Goal: Task Accomplishment & Management: Use online tool/utility

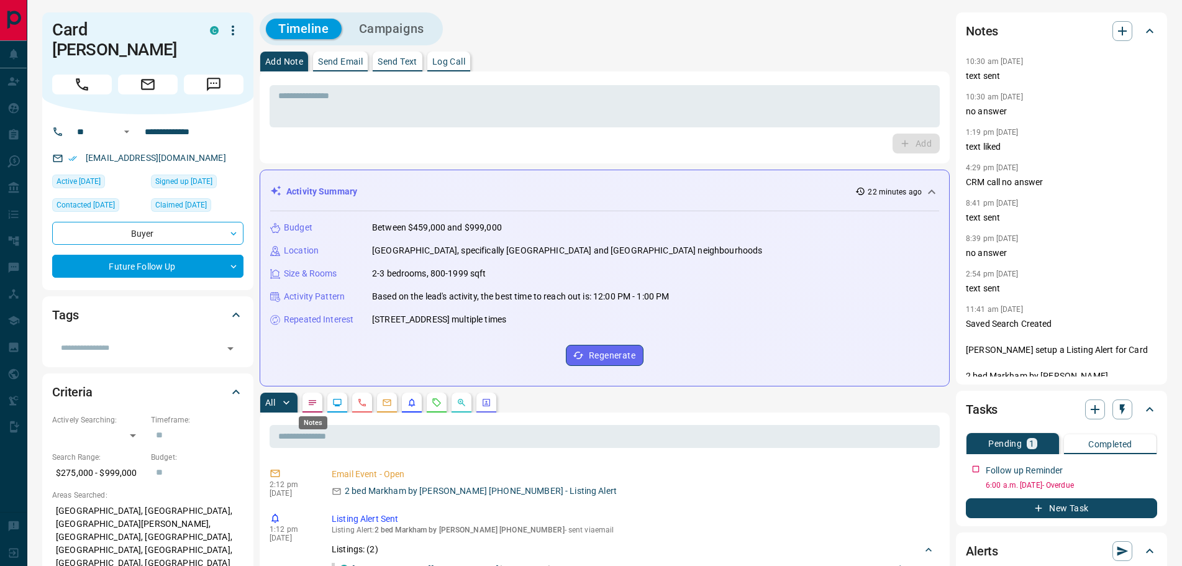
click at [317, 399] on icon "Notes" at bounding box center [312, 402] width 10 height 10
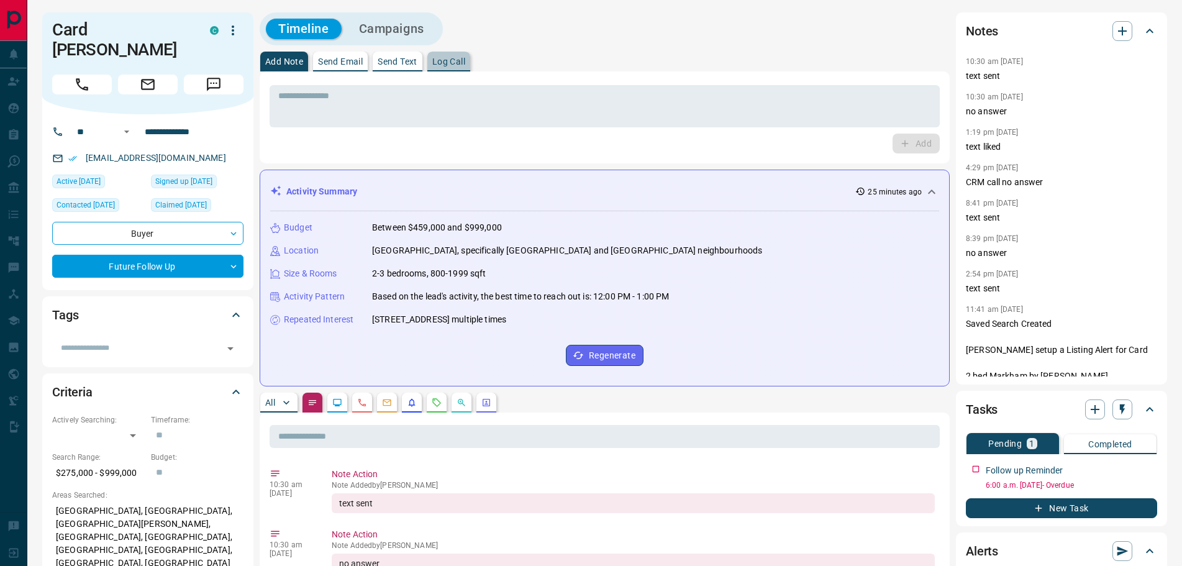
click at [448, 62] on p "Log Call" at bounding box center [448, 61] width 33 height 9
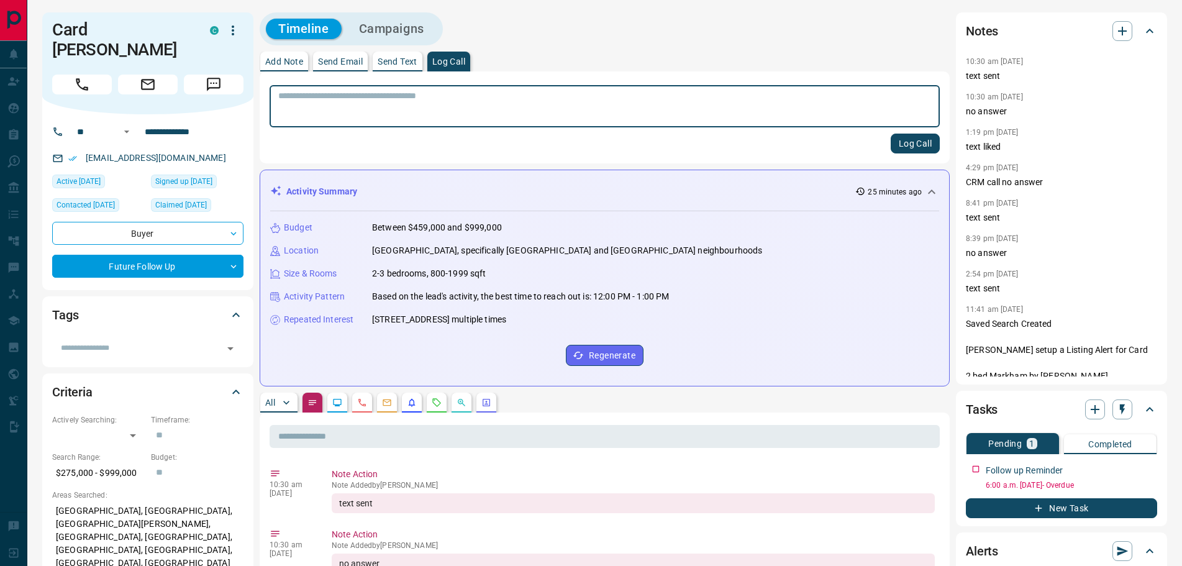
click at [903, 141] on button "Log Call" at bounding box center [914, 143] width 49 height 20
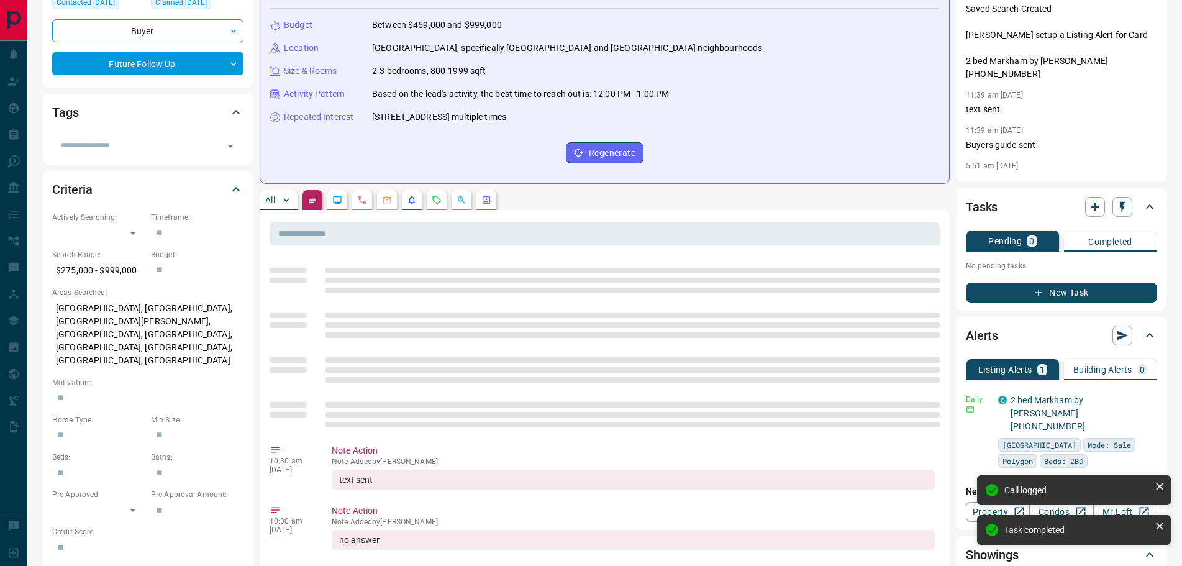
scroll to position [248, 0]
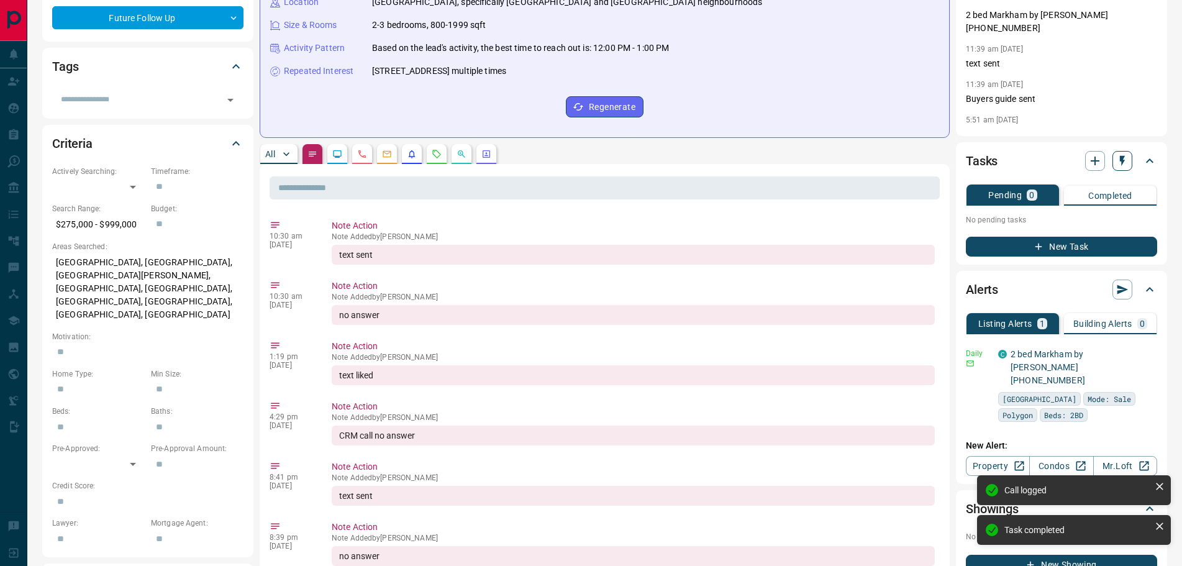
click at [1119, 166] on icon "button" at bounding box center [1122, 161] width 12 height 12
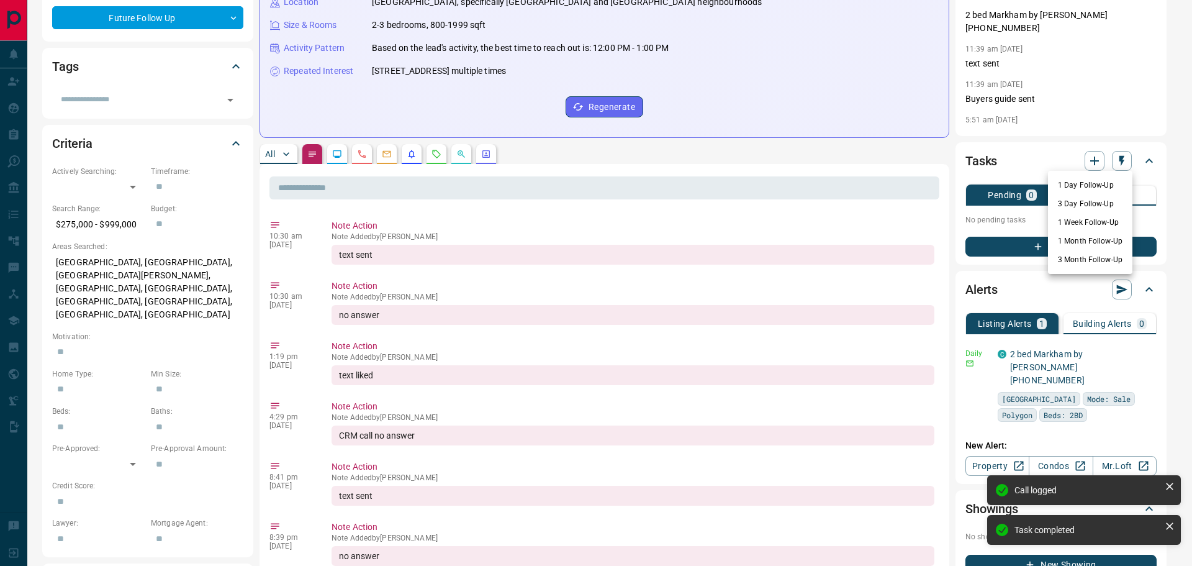
click at [1085, 261] on li "3 Month Follow-Up" at bounding box center [1090, 259] width 84 height 19
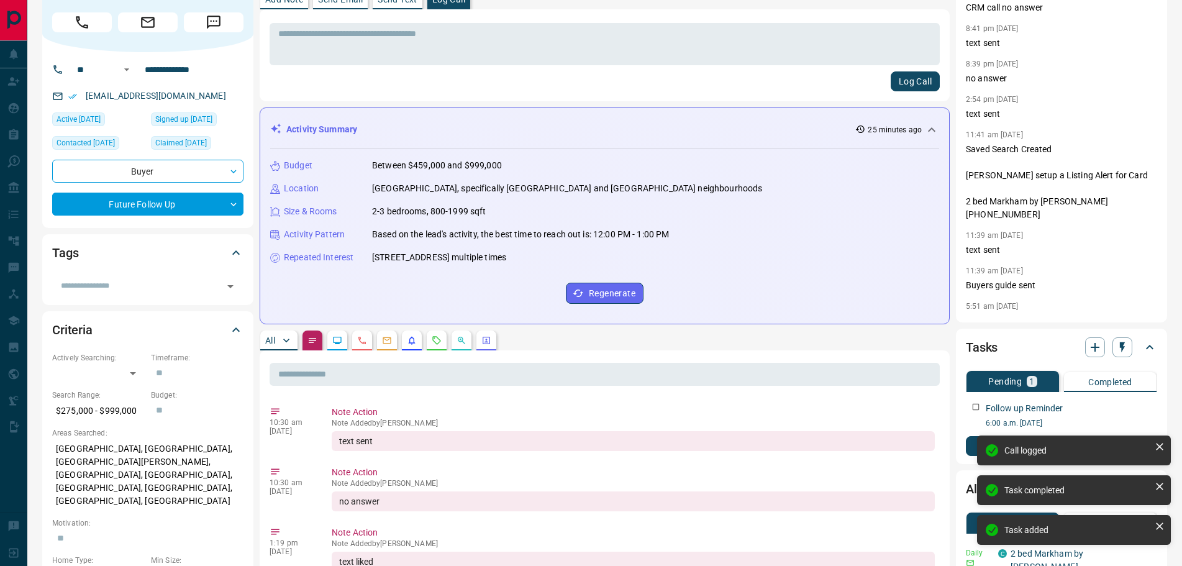
scroll to position [0, 0]
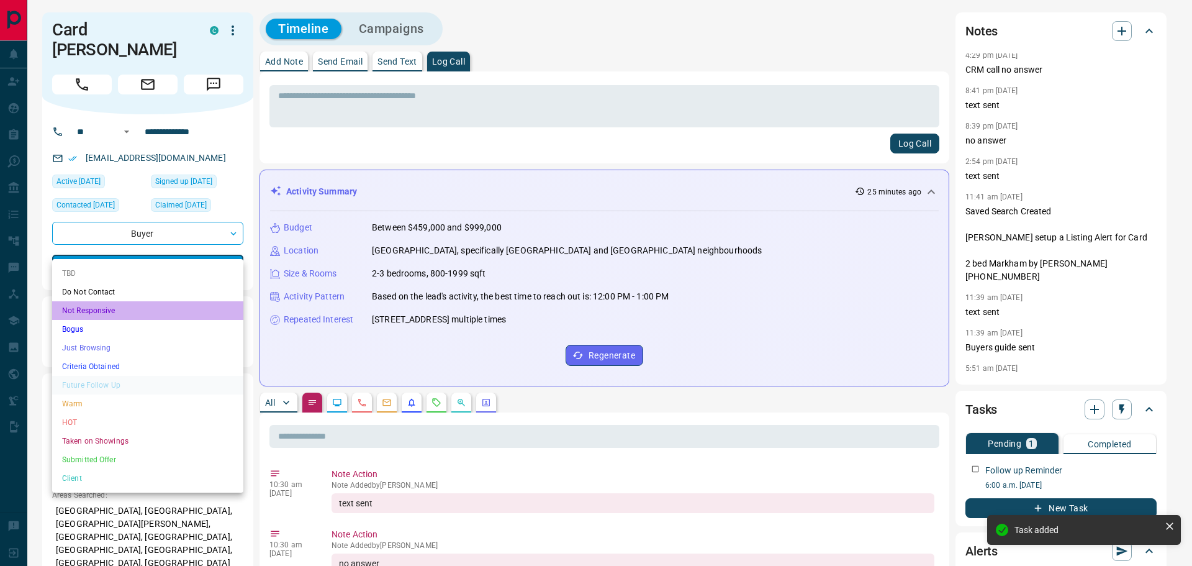
click at [107, 315] on li "Not Responsive" at bounding box center [147, 310] width 191 height 19
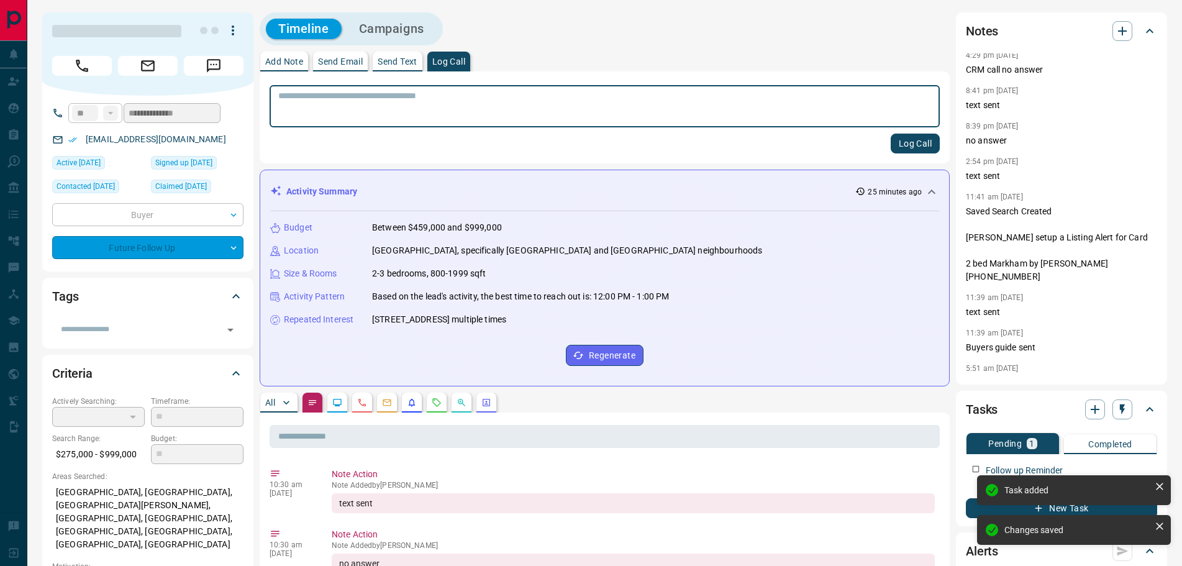
click at [319, 102] on textarea at bounding box center [604, 107] width 653 height 32
type input "*"
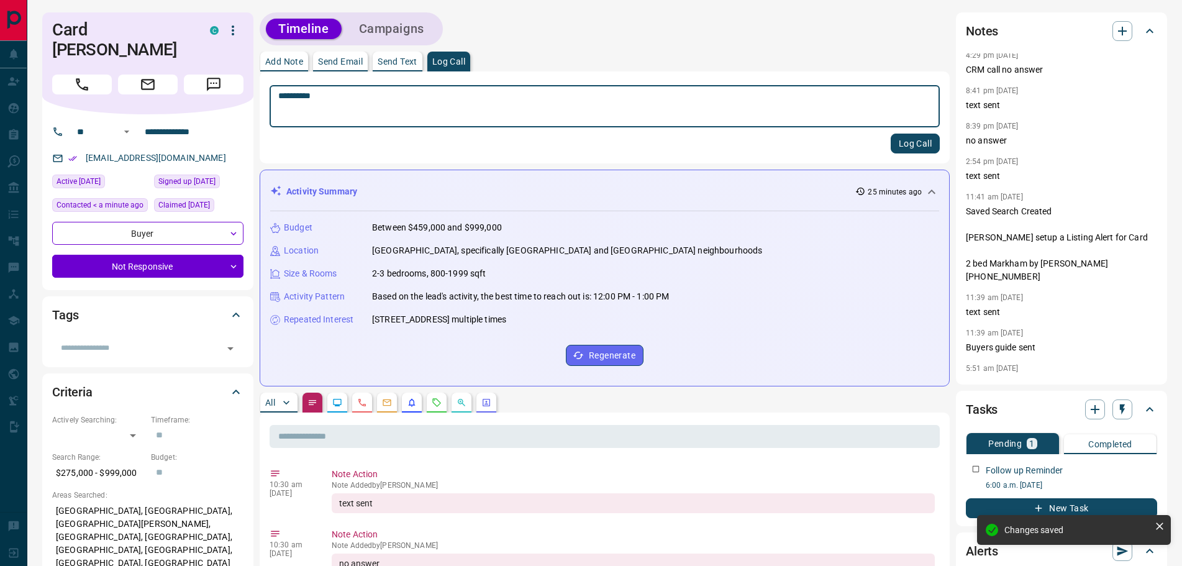
type textarea "*********"
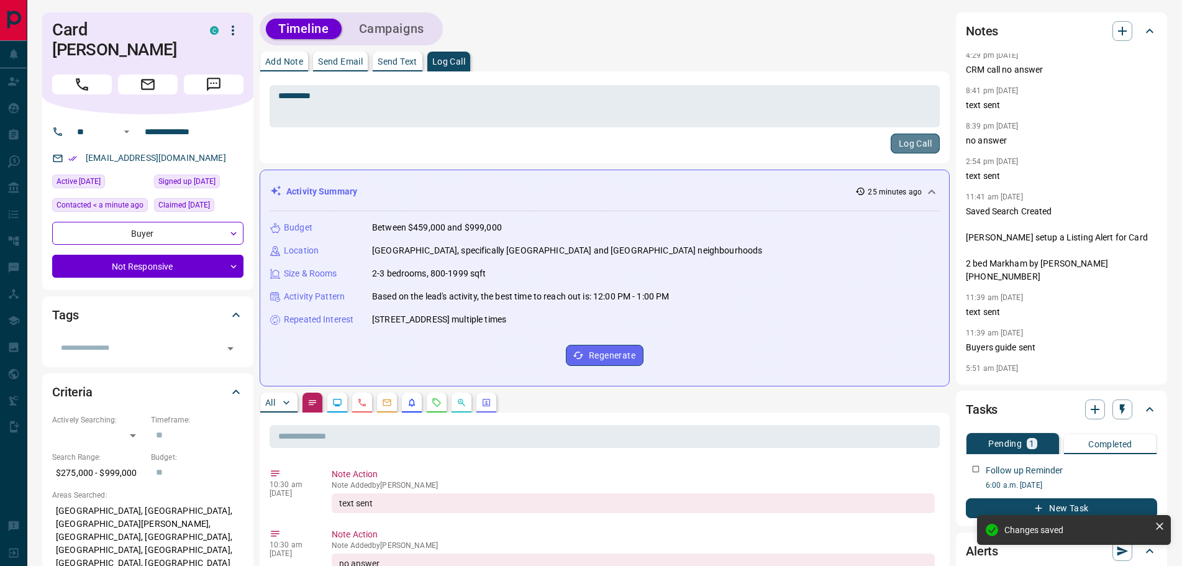
drag, startPoint x: 918, startPoint y: 143, endPoint x: 677, endPoint y: 132, distance: 241.8
click at [916, 143] on button "Log Call" at bounding box center [914, 143] width 49 height 20
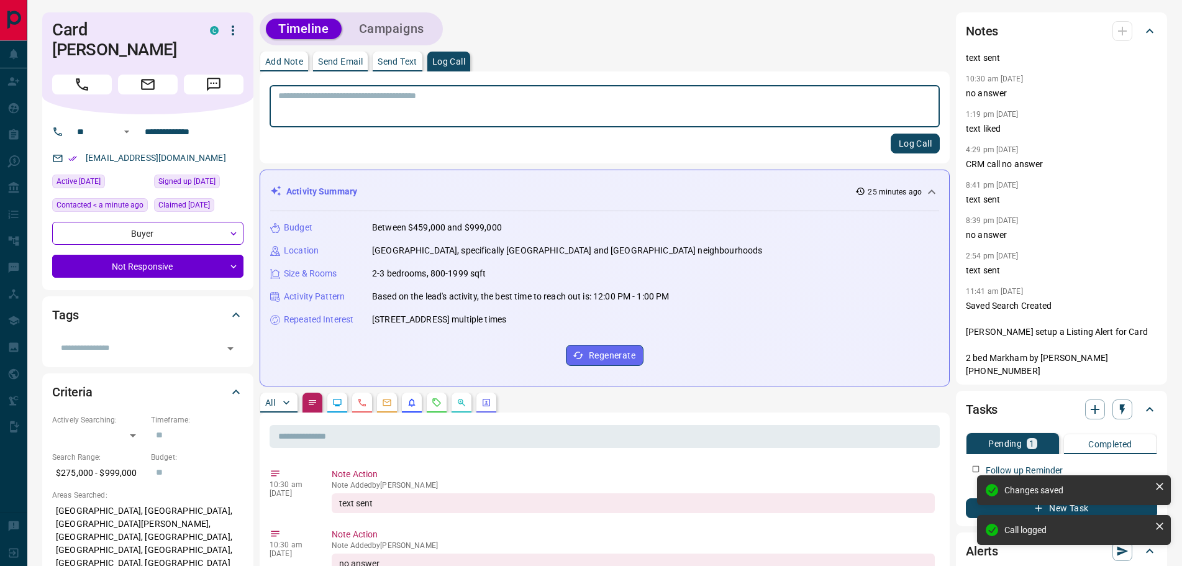
scroll to position [148, 0]
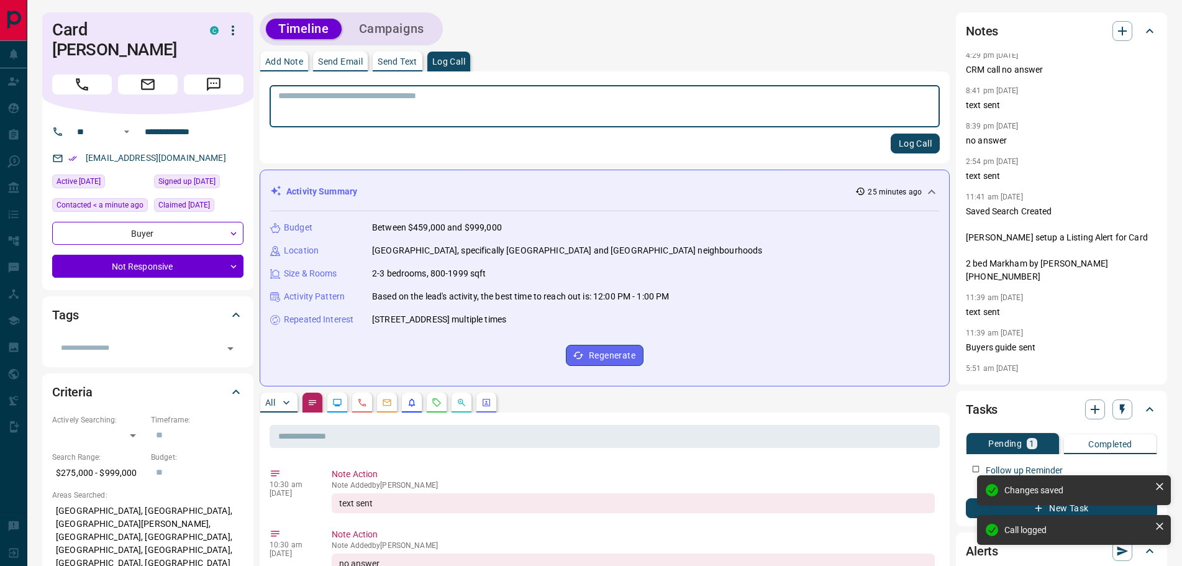
click at [337, 104] on textarea at bounding box center [604, 107] width 653 height 32
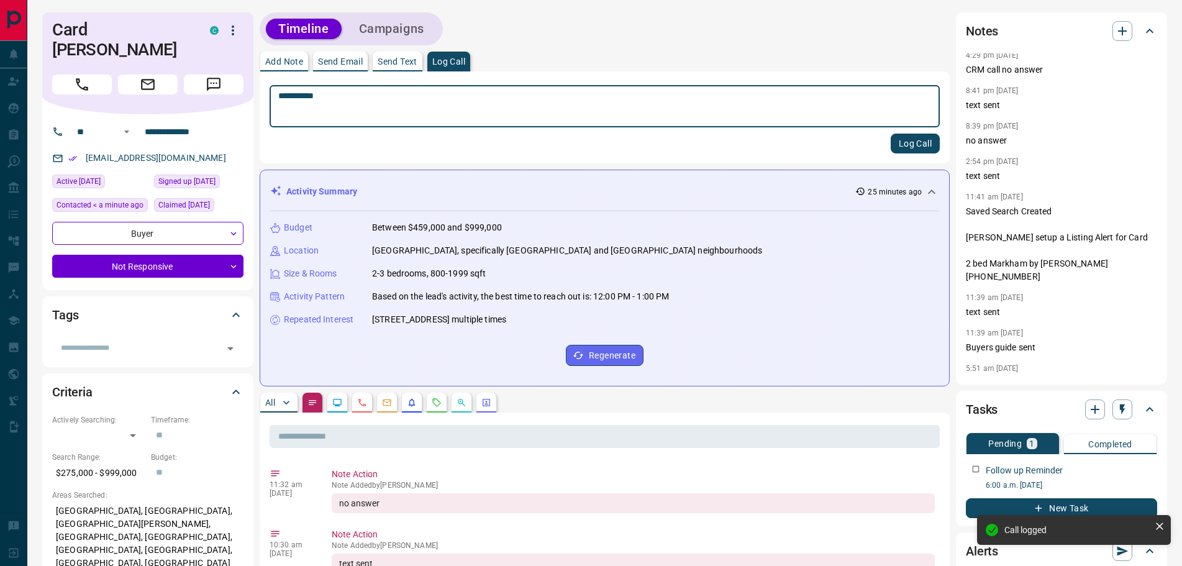
type textarea "**********"
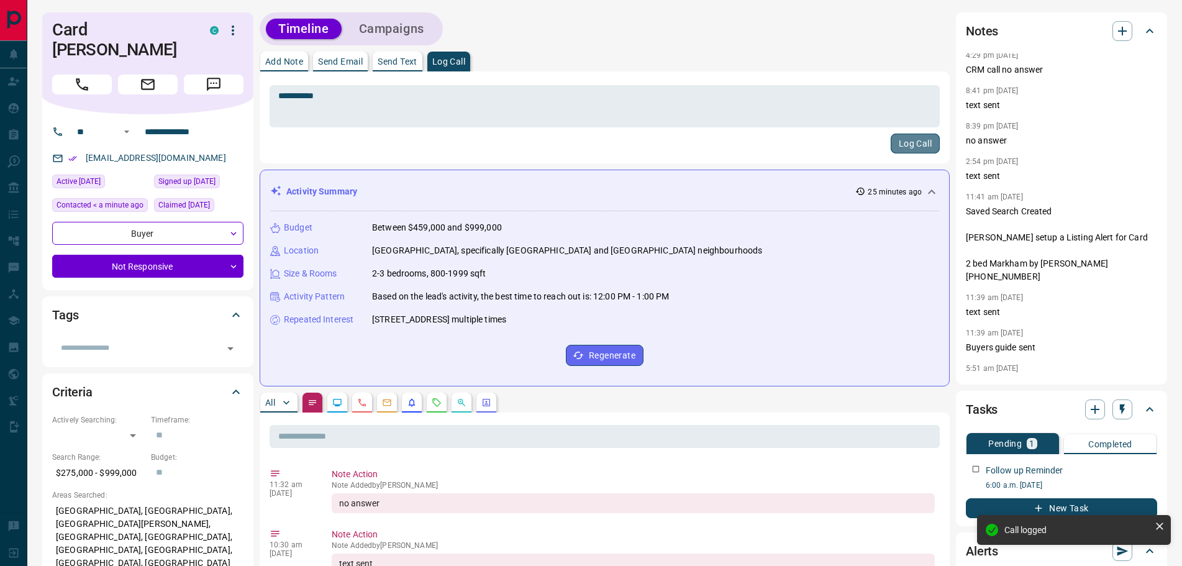
click at [903, 139] on button "Log Call" at bounding box center [914, 143] width 49 height 20
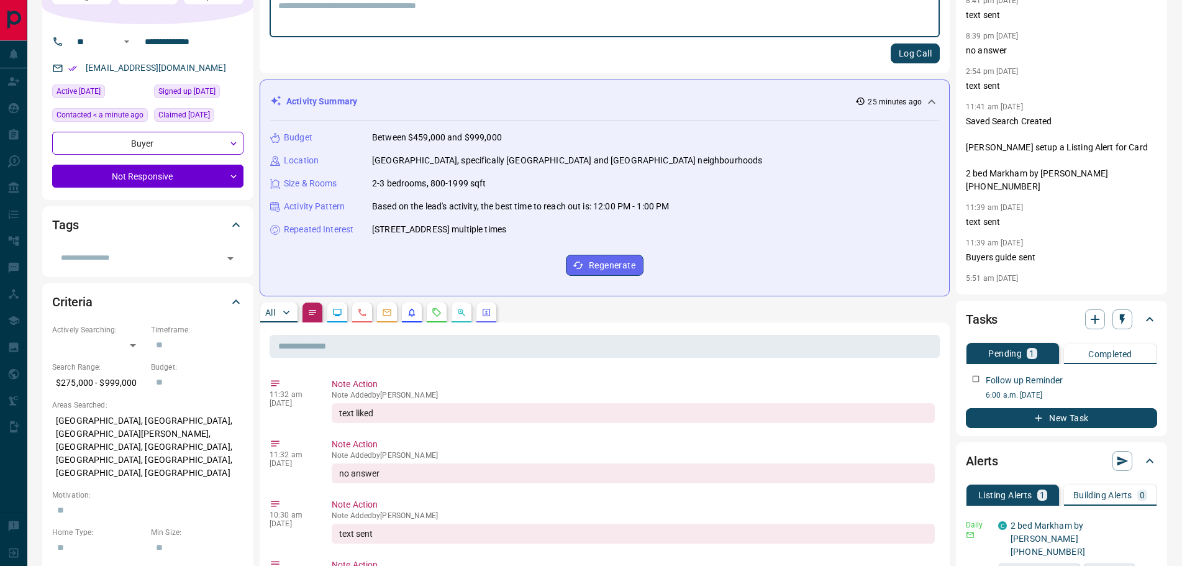
scroll to position [0, 0]
